Goal: Information Seeking & Learning: Find specific fact

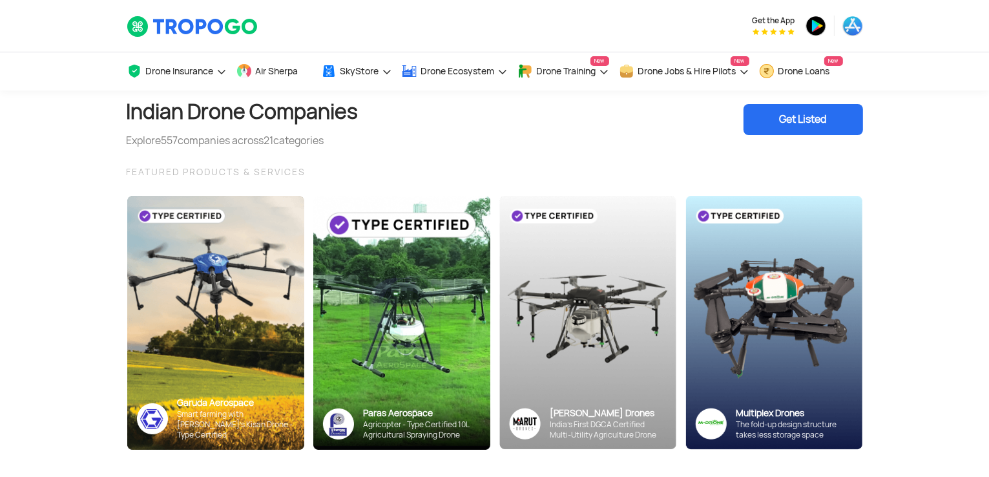
click at [808, 111] on div "Get Listed" at bounding box center [802, 119] width 119 height 31
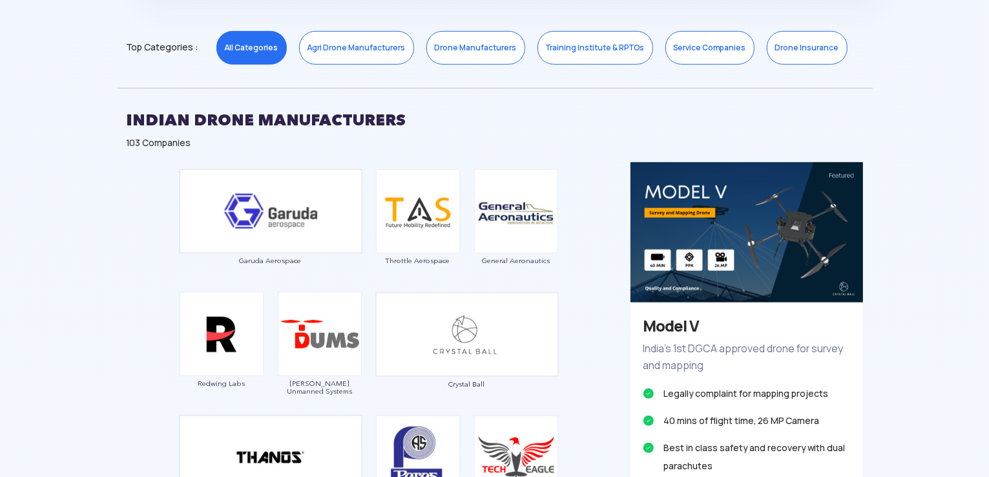
scroll to position [775, 0]
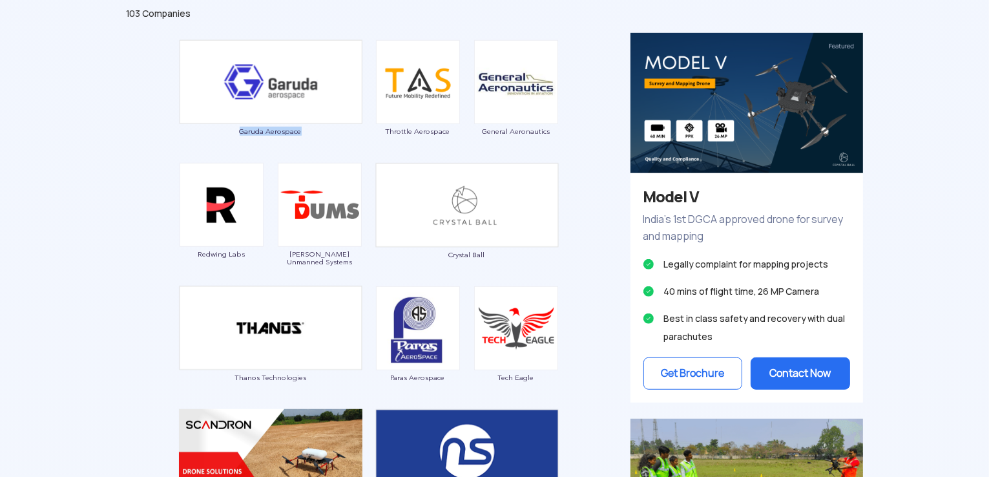
drag, startPoint x: 303, startPoint y: 123, endPoint x: 237, endPoint y: 127, distance: 66.0
click at [237, 127] on div "Garuda Aerospace" at bounding box center [270, 94] width 183 height 110
copy span "Garuda Aerospace"
drag, startPoint x: 385, startPoint y: 124, endPoint x: 457, endPoint y: 127, distance: 71.7
click at [457, 127] on div "Throttle Aerospace" at bounding box center [417, 95] width 85 height 110
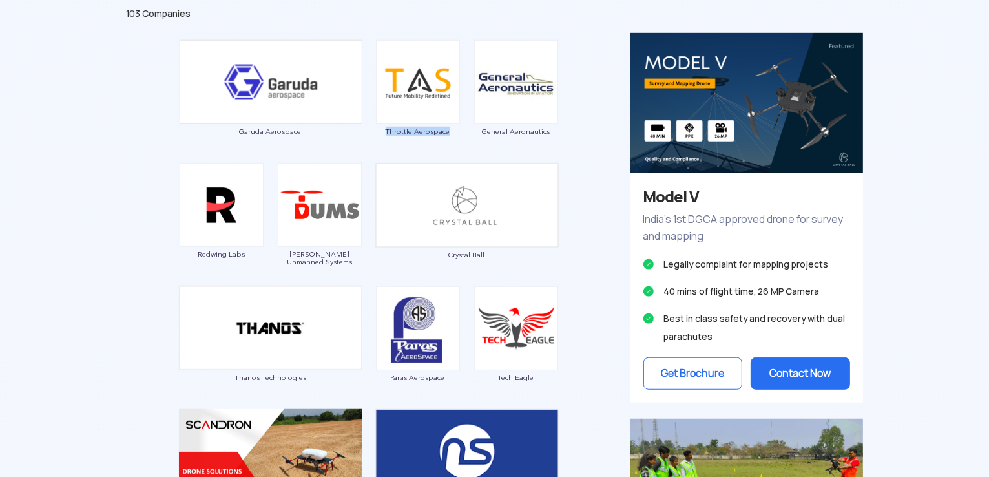
copy span "Throttle Aerospace"
drag, startPoint x: 483, startPoint y: 134, endPoint x: 571, endPoint y: 134, distance: 88.5
click at [571, 134] on div "Garuda Aerospace Throttle Aerospace General Aeronautics Redwing Labs [PERSON_NA…" at bounding box center [369, 429] width 504 height 792
copy span "General Aeronautics"
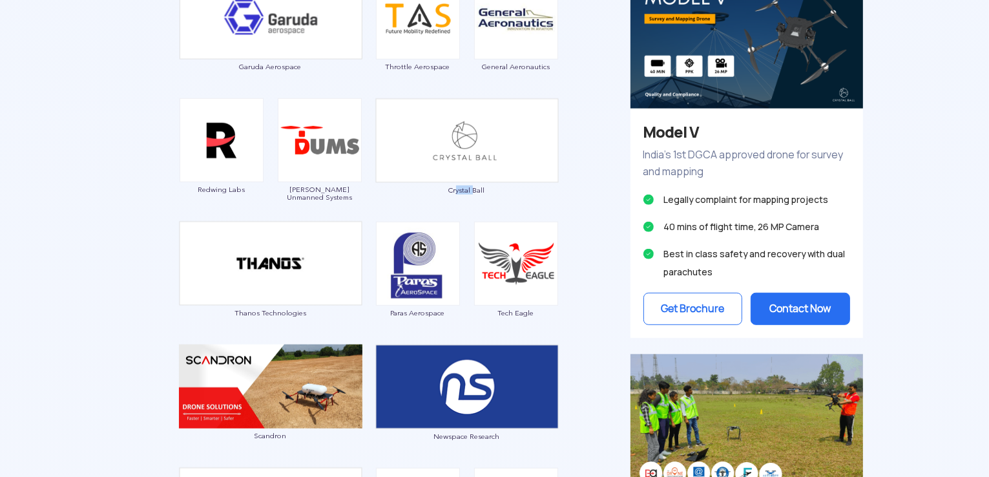
drag, startPoint x: 456, startPoint y: 204, endPoint x: 474, endPoint y: 205, distance: 18.1
click at [474, 205] on div "Crystal Ball" at bounding box center [466, 153] width 183 height 110
drag, startPoint x: 442, startPoint y: 205, endPoint x: 493, endPoint y: 204, distance: 51.7
click at [493, 204] on div "Crystal Ball" at bounding box center [466, 153] width 183 height 110
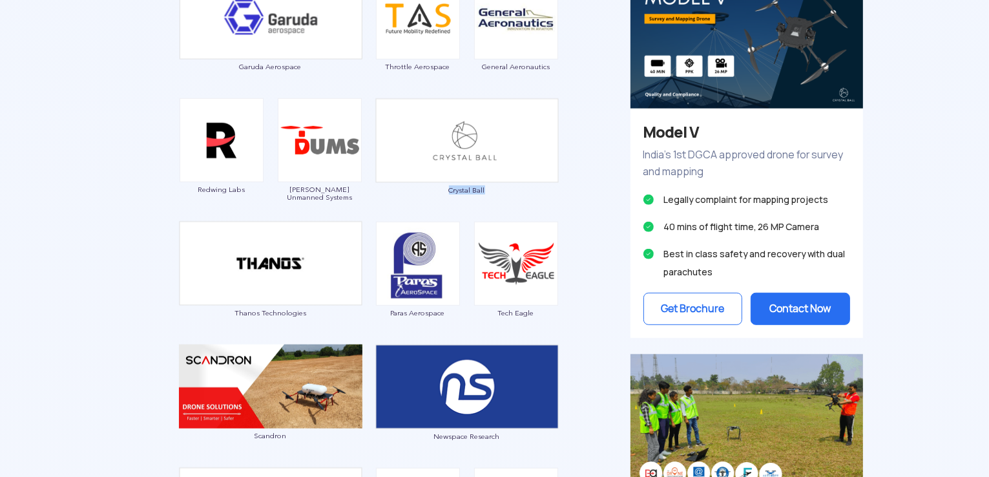
copy span "Crystal Ball"
drag, startPoint x: 338, startPoint y: 200, endPoint x: 281, endPoint y: 189, distance: 58.0
click at [281, 189] on div "[PERSON_NAME] Unmanned Systems" at bounding box center [319, 153] width 85 height 110
copy span "[PERSON_NAME] Unmanned Systems"
